Goal: Information Seeking & Learning: Understand process/instructions

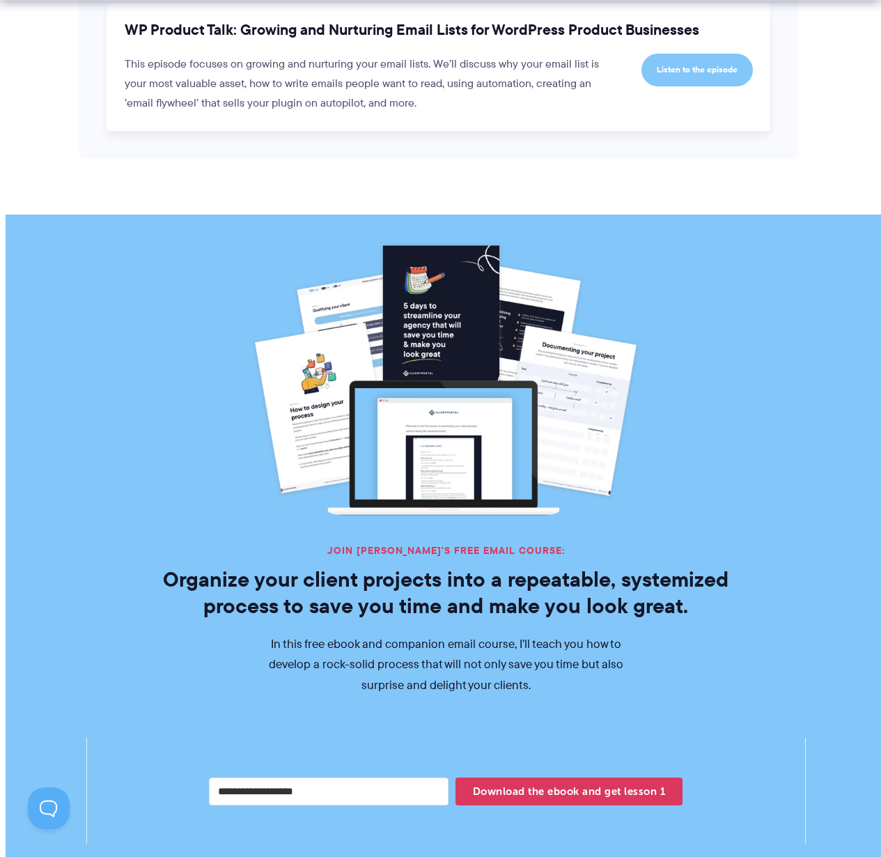
scroll to position [2380, 0]
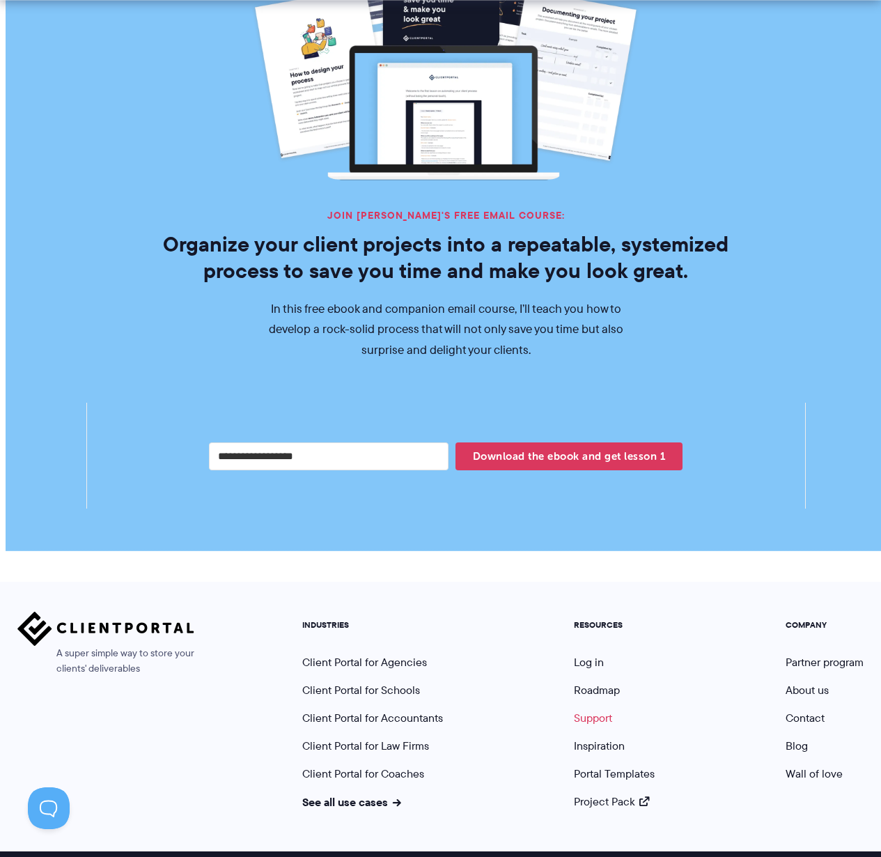
click at [593, 710] on link "Support" at bounding box center [593, 718] width 38 height 16
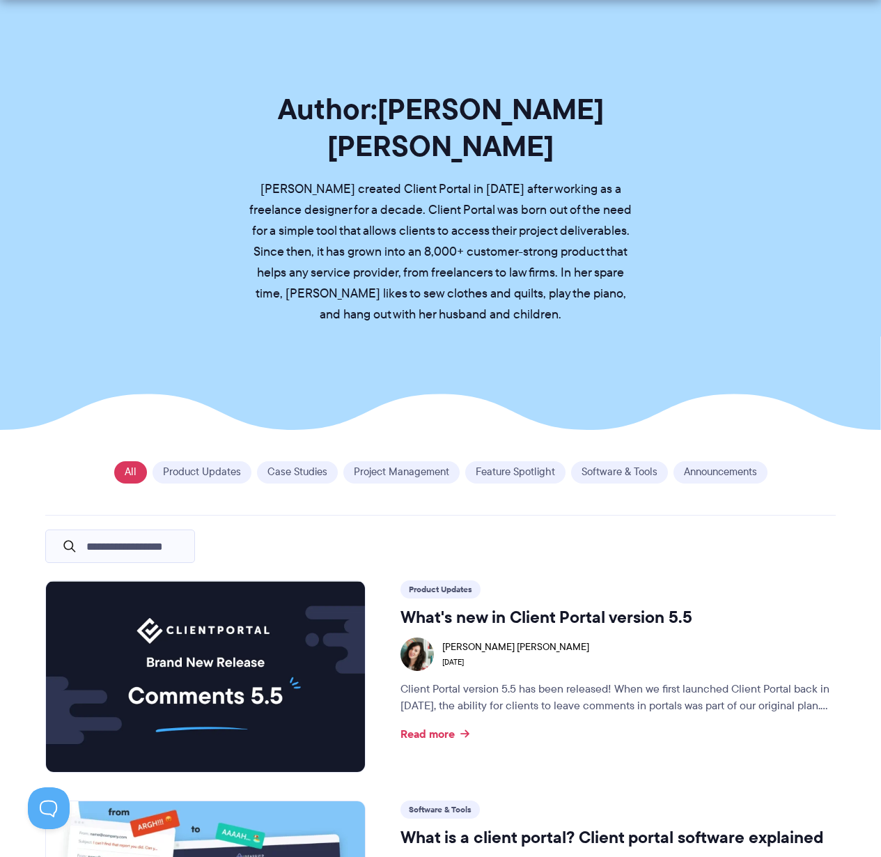
scroll to position [44, 0]
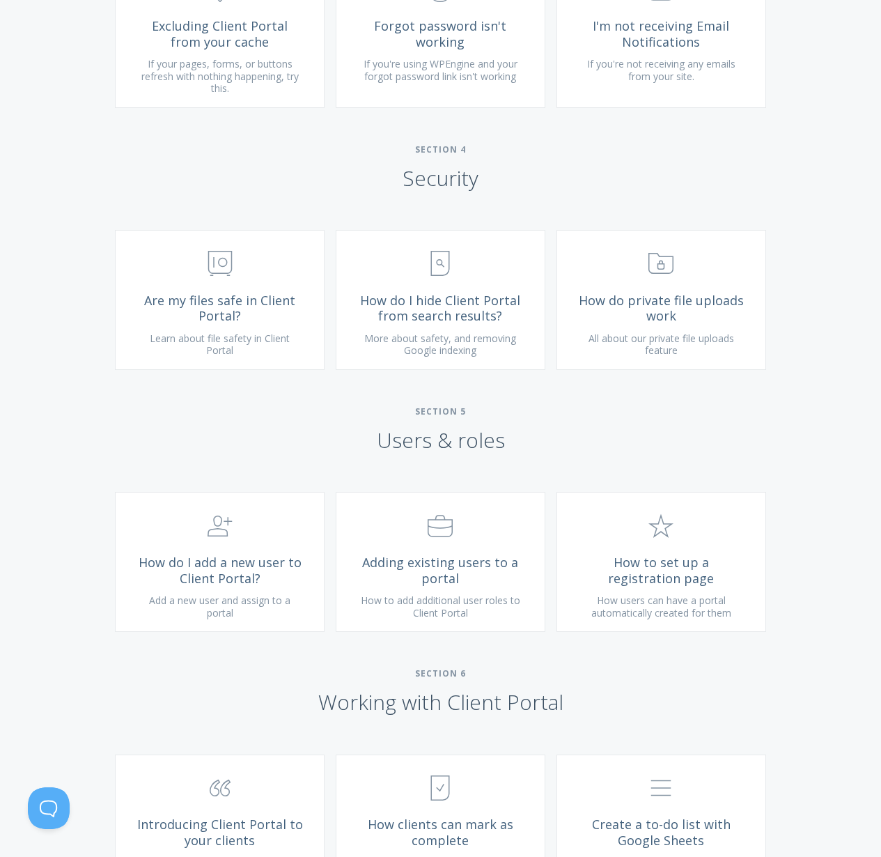
scroll to position [1799, 0]
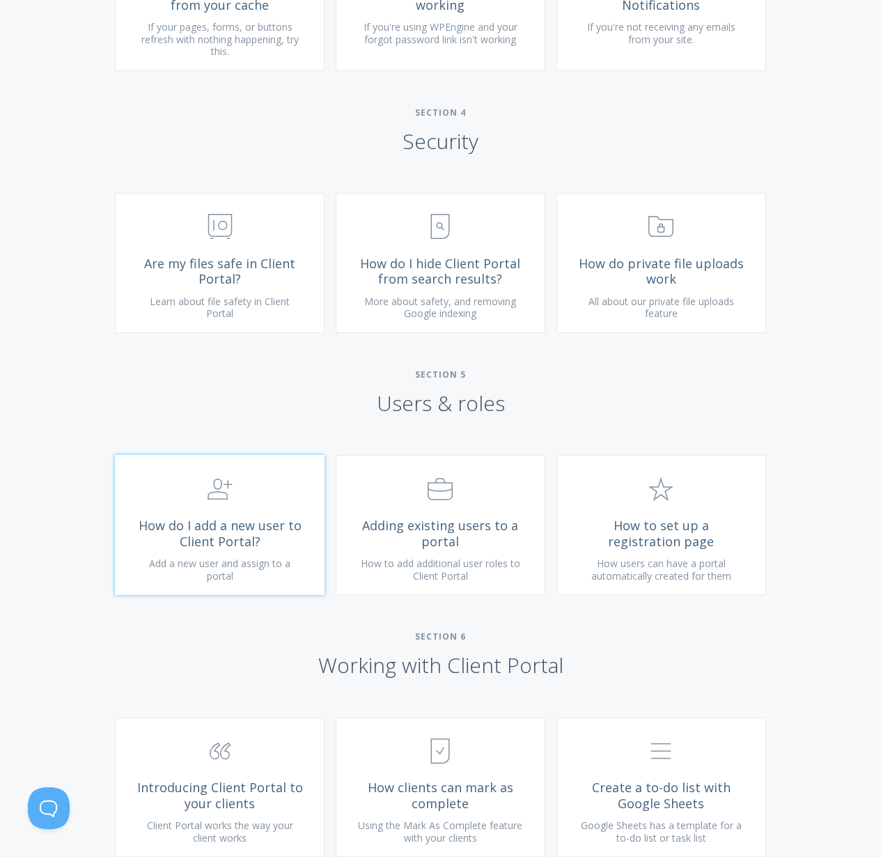
click at [231, 530] on link ".st0{fill:none;stroke:#000000;stroke-width:2;stroke-miterlimit:10;} 3. Communic…" at bounding box center [220, 525] width 210 height 140
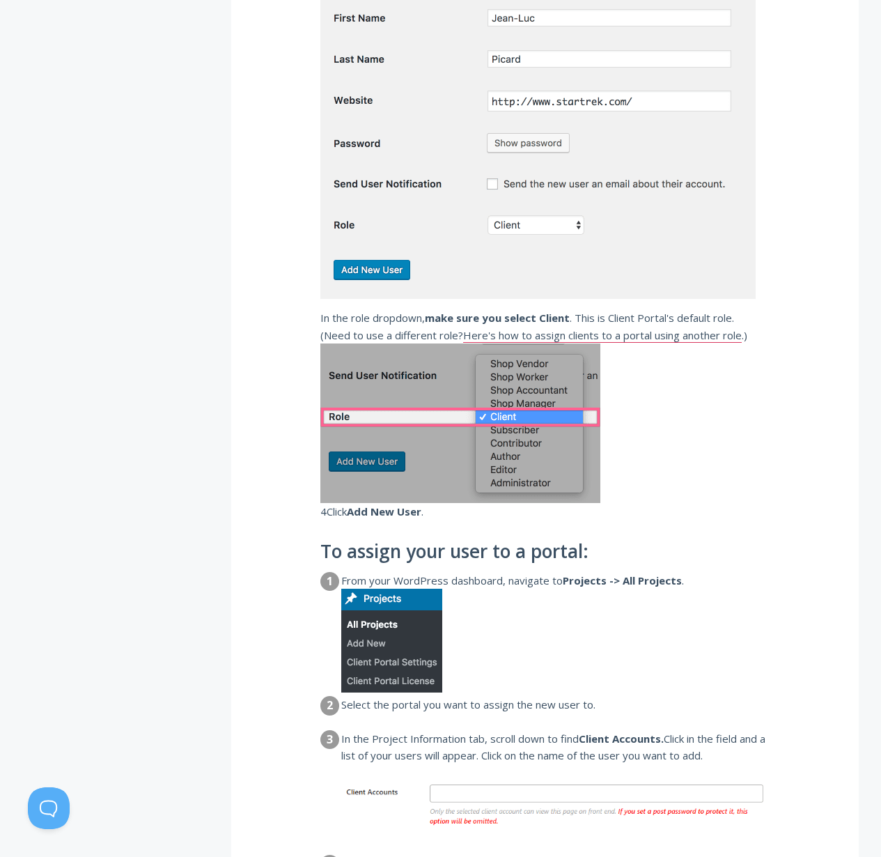
scroll to position [1245, 0]
